Goal: Information Seeking & Learning: Learn about a topic

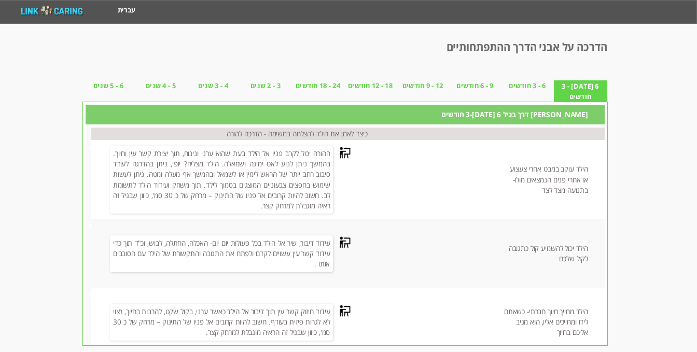
click at [598, 87] on span "6 [DATE] - 3 חודשים" at bounding box center [581, 91] width 52 height 21
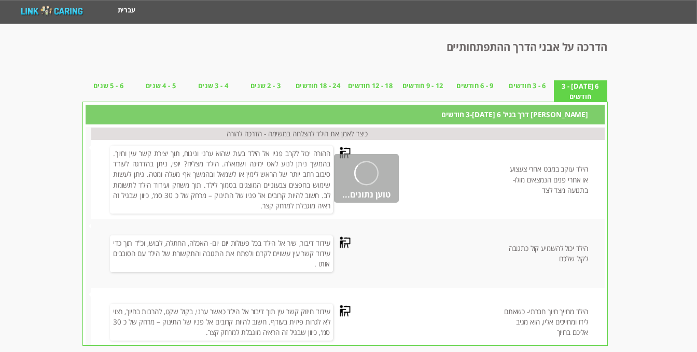
click at [597, 87] on span "6 [DATE] - 3 חודשים" at bounding box center [581, 91] width 52 height 21
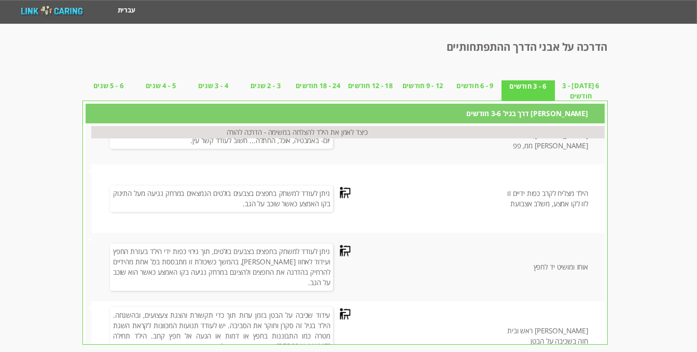
scroll to position [285, 0]
